Goal: Task Accomplishment & Management: Manage account settings

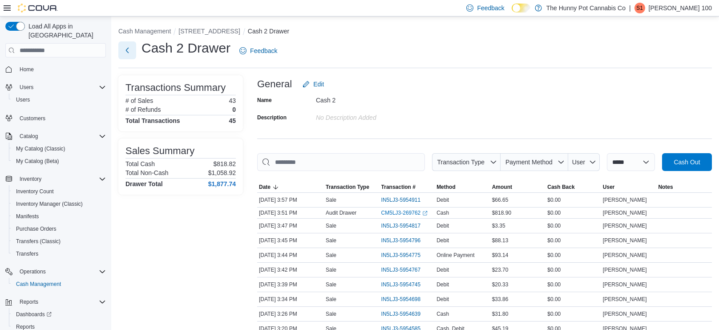
scroll to position [0, 0]
click at [126, 50] on button "Next" at bounding box center [127, 50] width 18 height 18
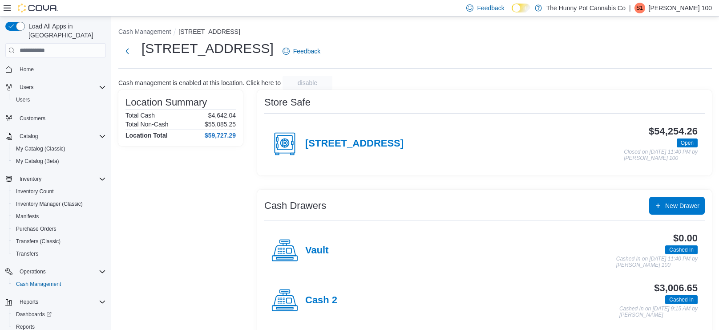
scroll to position [58, 0]
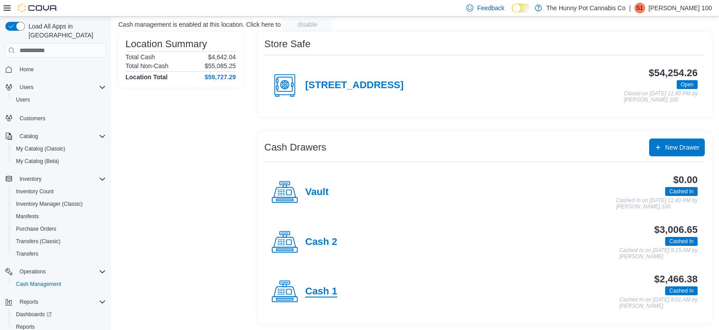
click at [319, 296] on h4 "Cash 1" at bounding box center [321, 292] width 32 height 12
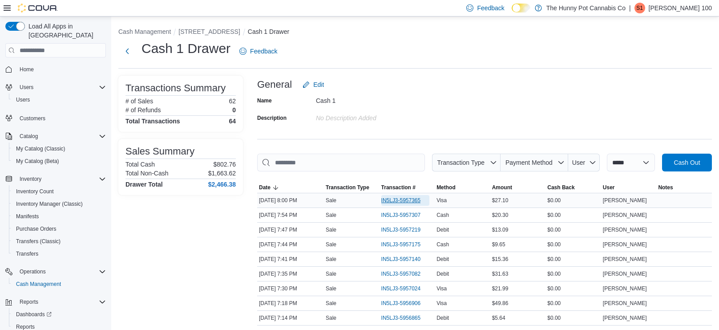
click at [398, 200] on span "IN5LJ3-5957365" at bounding box center [402, 200] width 40 height 7
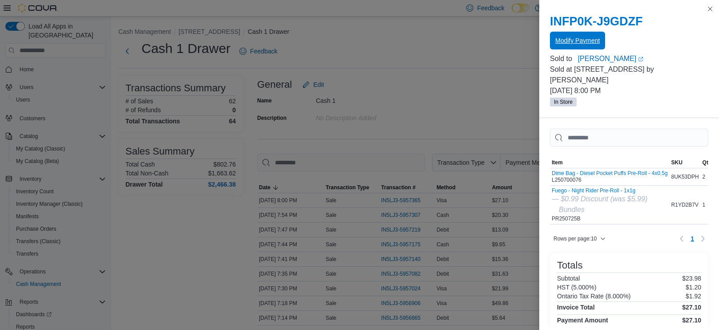
click at [581, 38] on span "Modify Payment" at bounding box center [578, 40] width 45 height 9
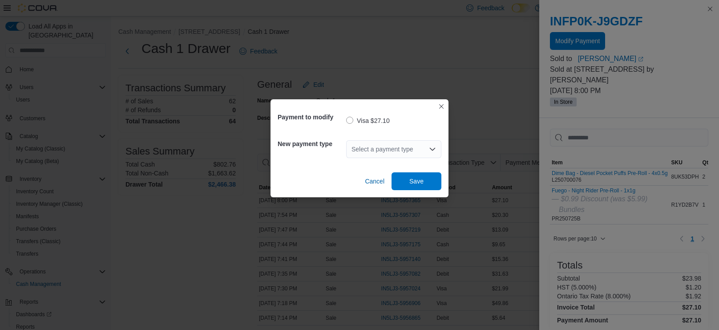
click at [431, 144] on div "Select a payment type" at bounding box center [393, 149] width 95 height 18
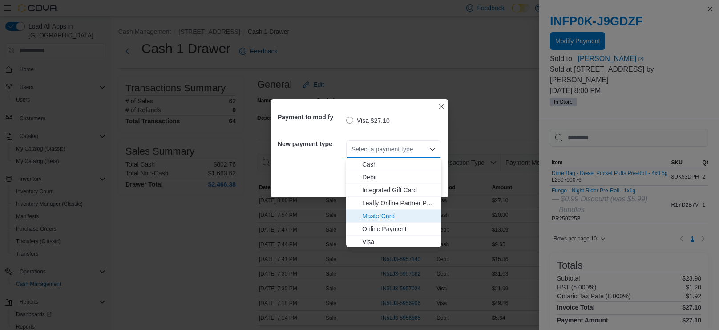
click at [375, 211] on span "MasterCard" at bounding box center [399, 215] width 74 height 9
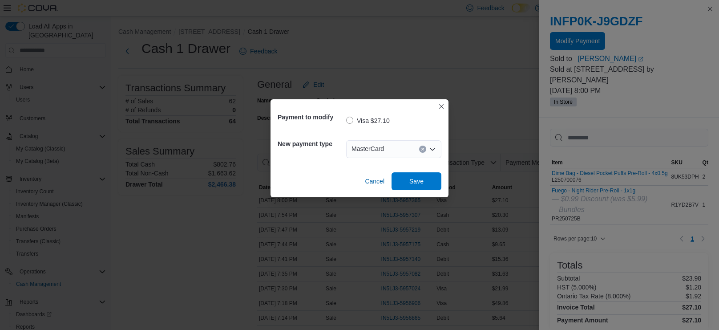
click at [405, 190] on div "Payment to modify Visa $27.10 New payment type MasterCard Combo box. Selected. …" at bounding box center [360, 148] width 178 height 98
click at [410, 185] on span "Save" at bounding box center [416, 181] width 39 height 18
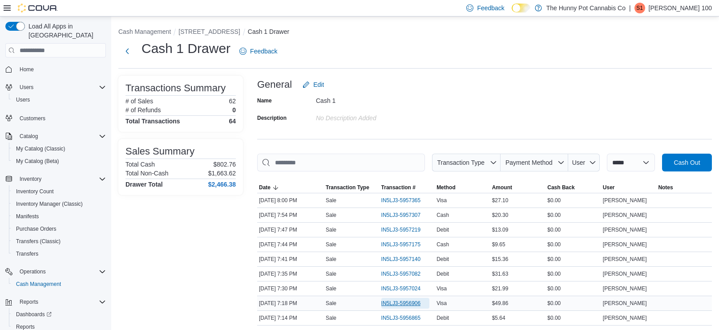
click at [409, 301] on span "IN5LJ3-5956906" at bounding box center [402, 303] width 40 height 7
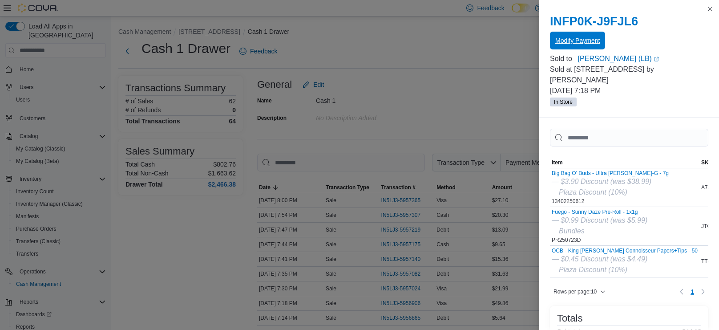
click at [574, 37] on span "Modify Payment" at bounding box center [578, 40] width 45 height 9
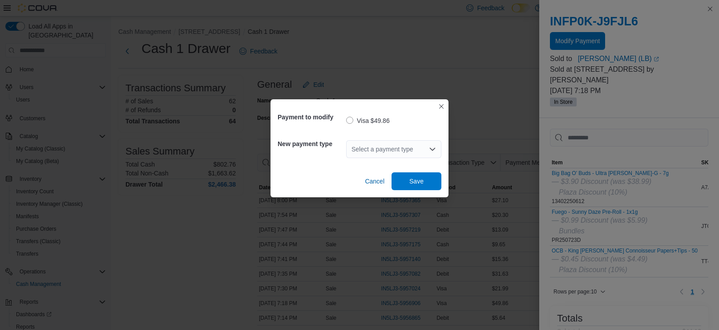
click at [377, 144] on div "Select a payment type" at bounding box center [393, 149] width 95 height 18
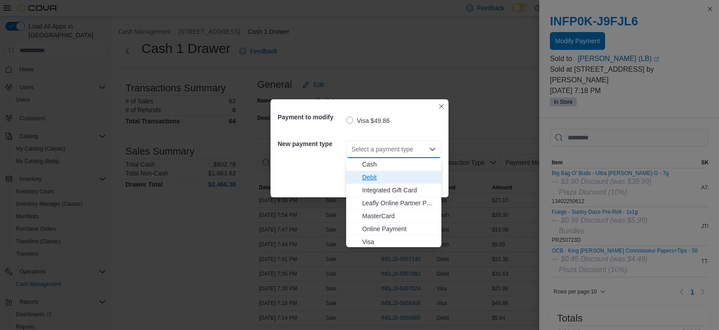
click at [375, 175] on span "Debit" at bounding box center [399, 177] width 74 height 9
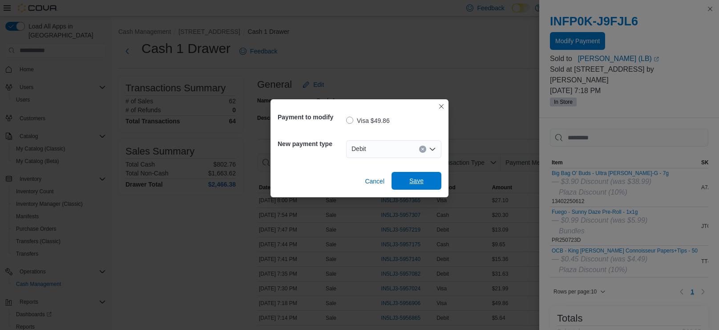
click at [422, 185] on span "Save" at bounding box center [416, 181] width 39 height 18
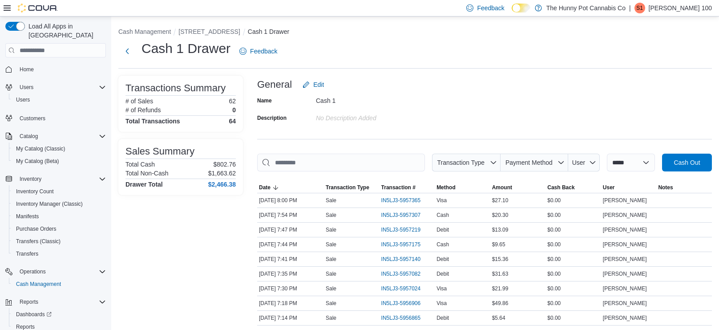
click at [27, 66] on span "Home" at bounding box center [27, 69] width 14 height 7
